Goal: Task Accomplishment & Management: Use online tool/utility

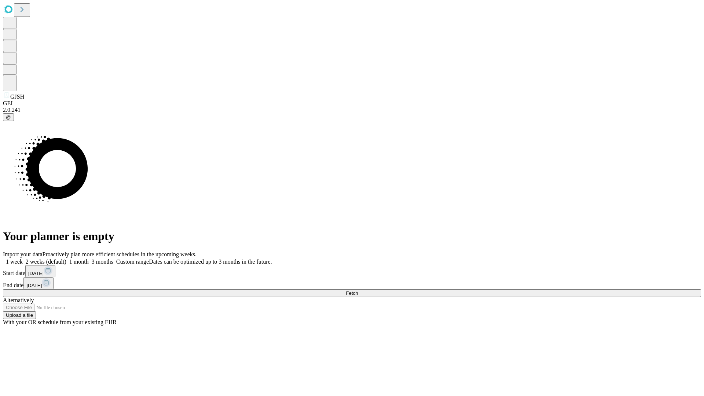
click at [358, 290] on span "Fetch" at bounding box center [352, 292] width 12 height 5
